Goal: Navigation & Orientation: Go to known website

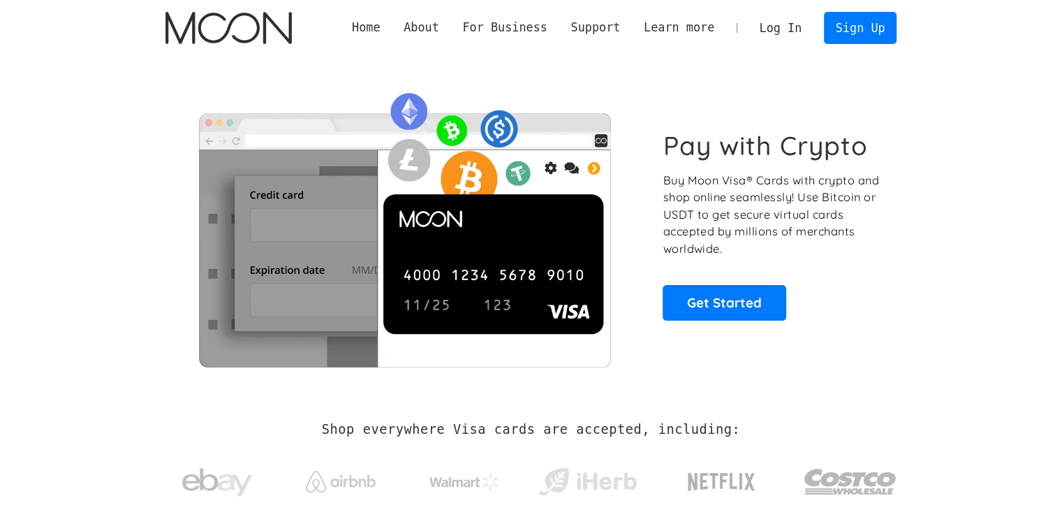
drag, startPoint x: 0, startPoint y: 0, endPoint x: 782, endPoint y: 29, distance: 783.0
click at [782, 29] on link "Log In" at bounding box center [781, 28] width 66 height 31
